Goal: Go to known website: Access a specific website the user already knows

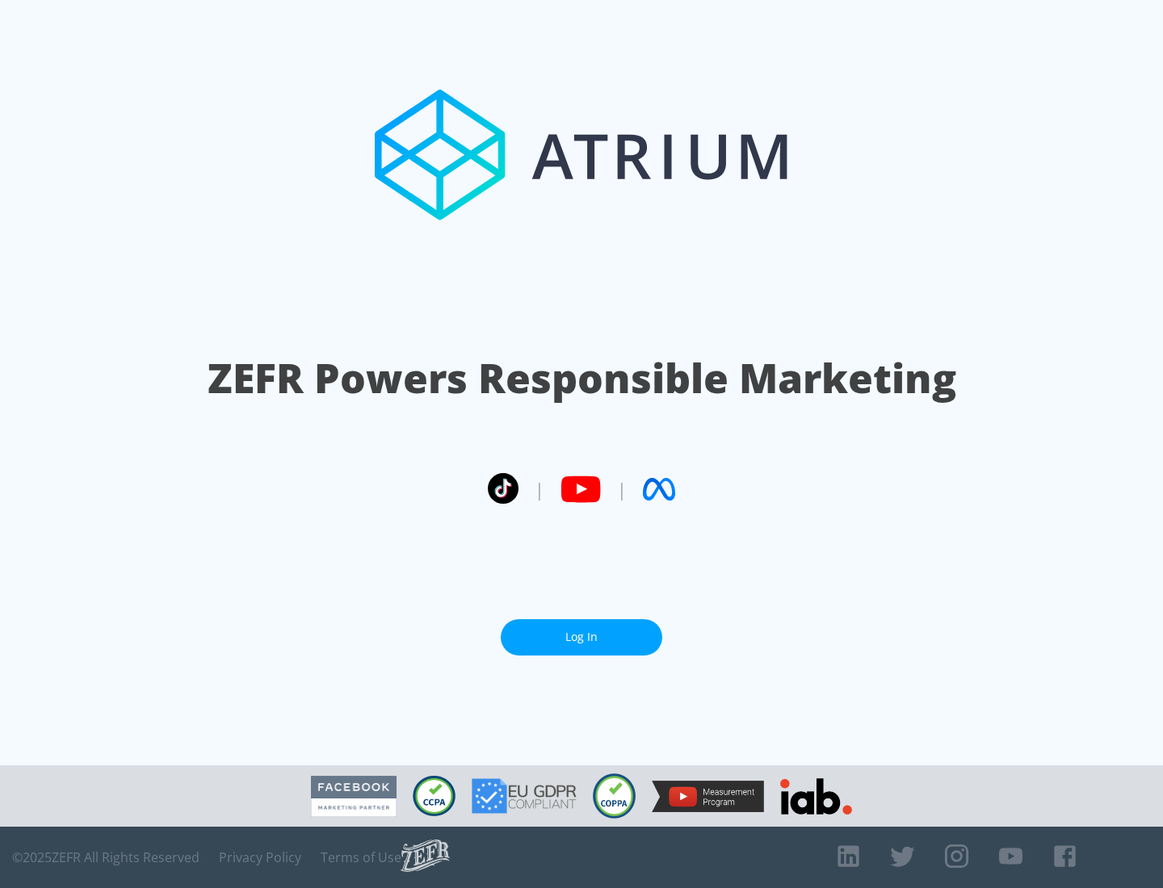
click at [581, 637] on link "Log In" at bounding box center [582, 637] width 162 height 36
